Goal: Information Seeking & Learning: Learn about a topic

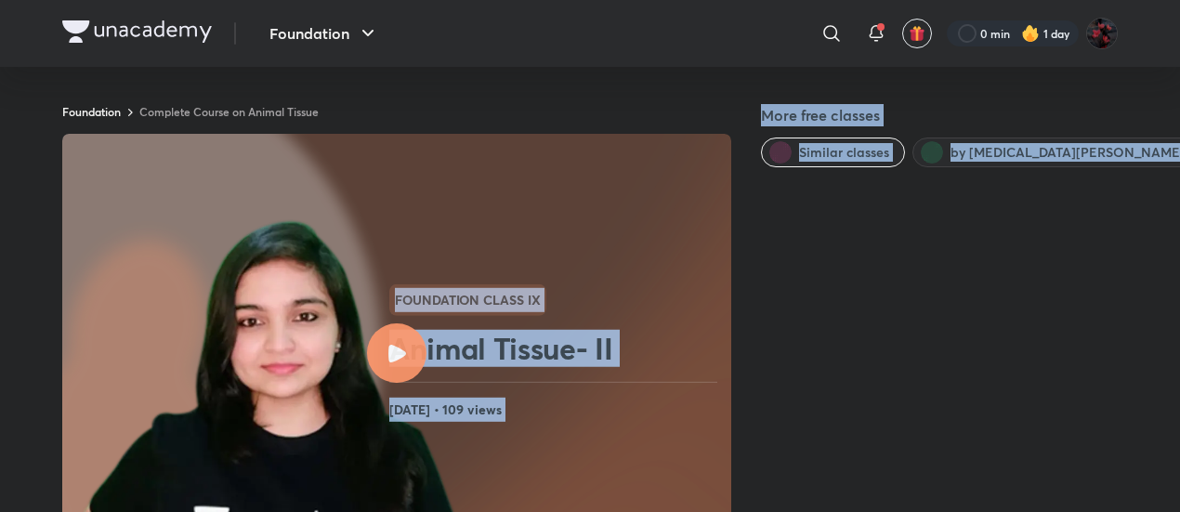
drag, startPoint x: 416, startPoint y: 119, endPoint x: 398, endPoint y: 350, distance: 232.0
click at [398, 350] on div "Foundation Complete Course on Animal Tissue More free classes Similar classes b…" at bounding box center [589, 460] width 1055 height 712
click at [398, 350] on icon at bounding box center [397, 354] width 18 height 18
